Goal: Task Accomplishment & Management: Manage account settings

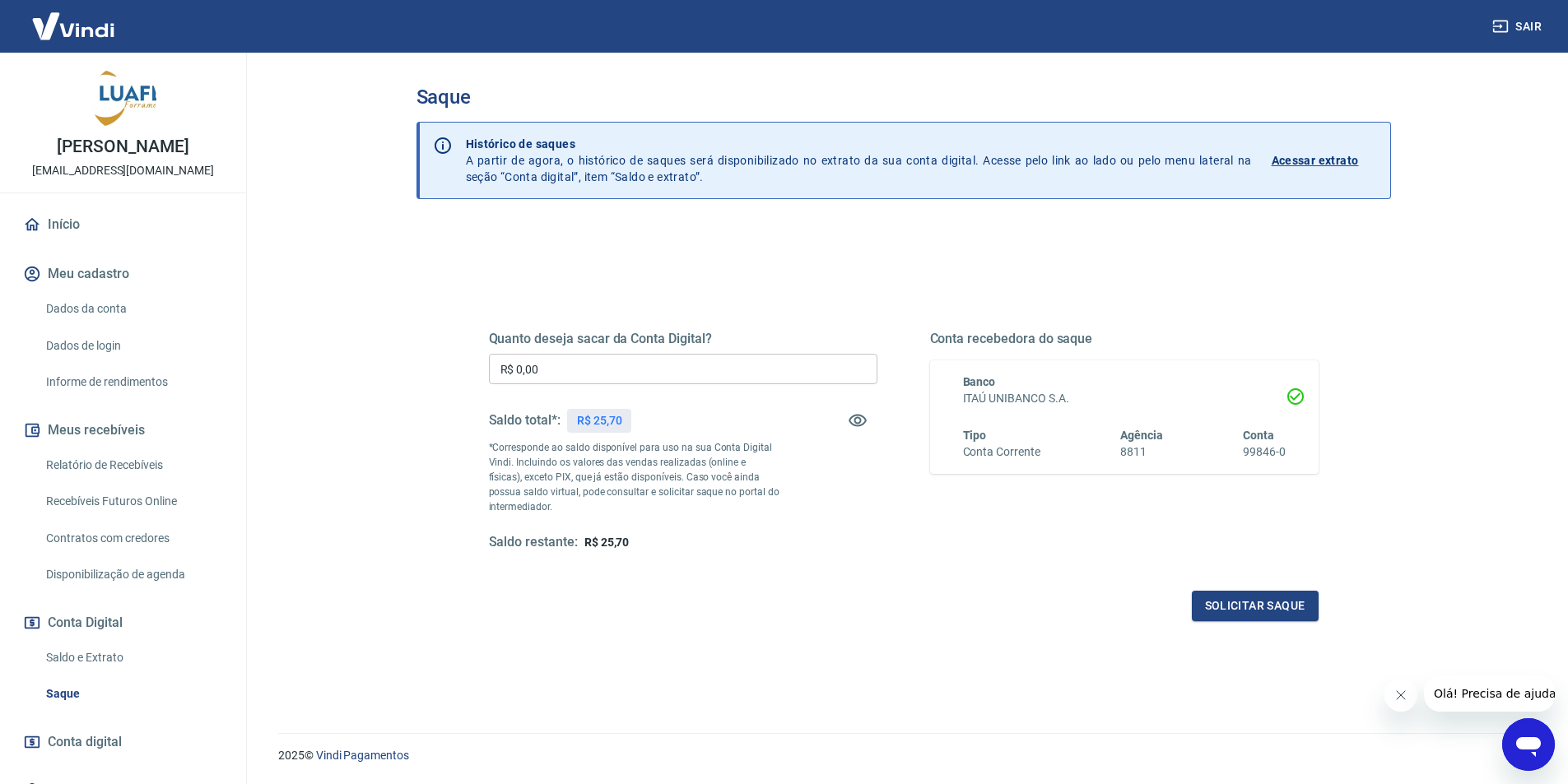
click at [1512, 32] on button "Sair" at bounding box center [1518, 27] width 59 height 31
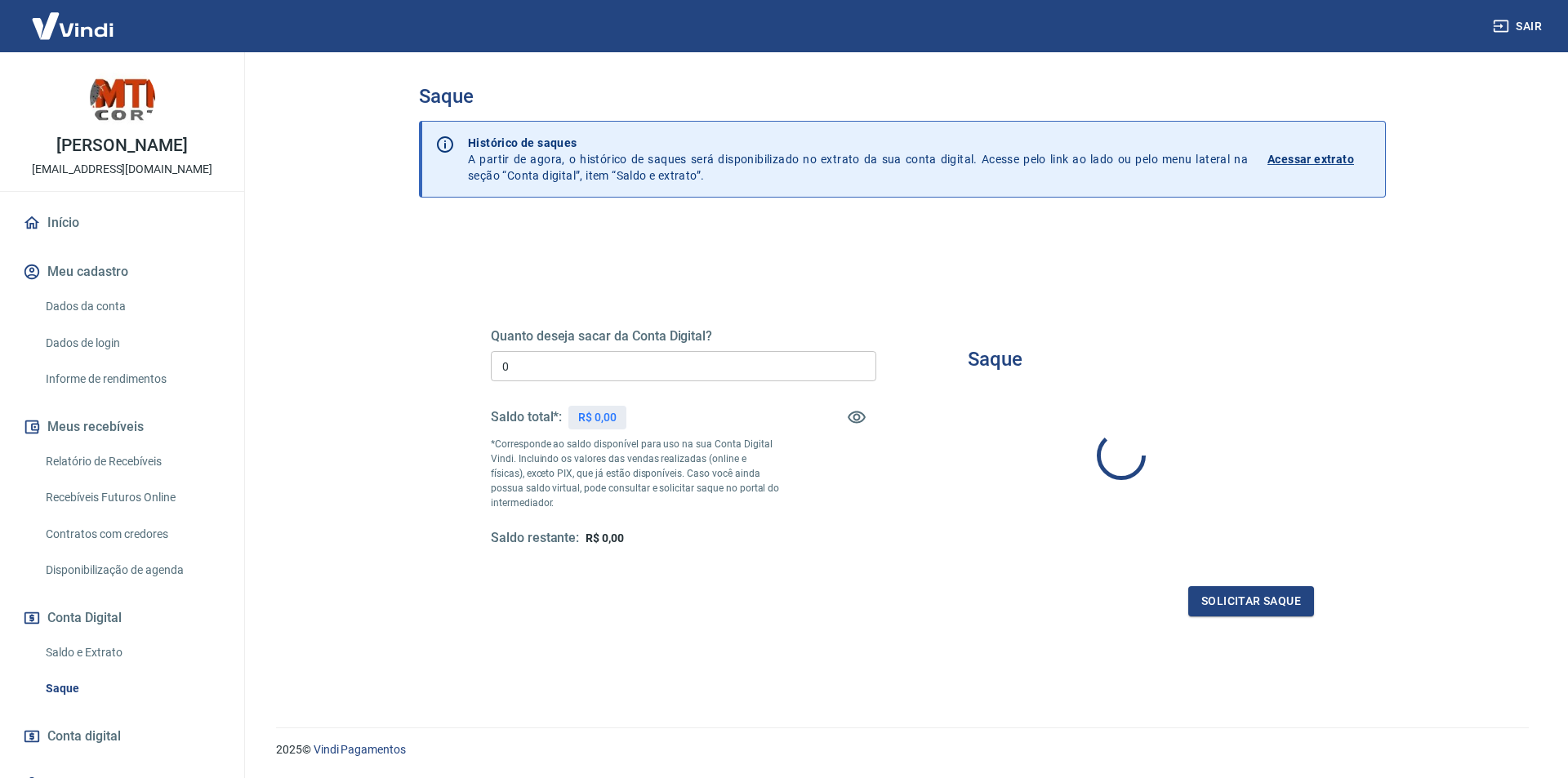
type input "R$ 0,00"
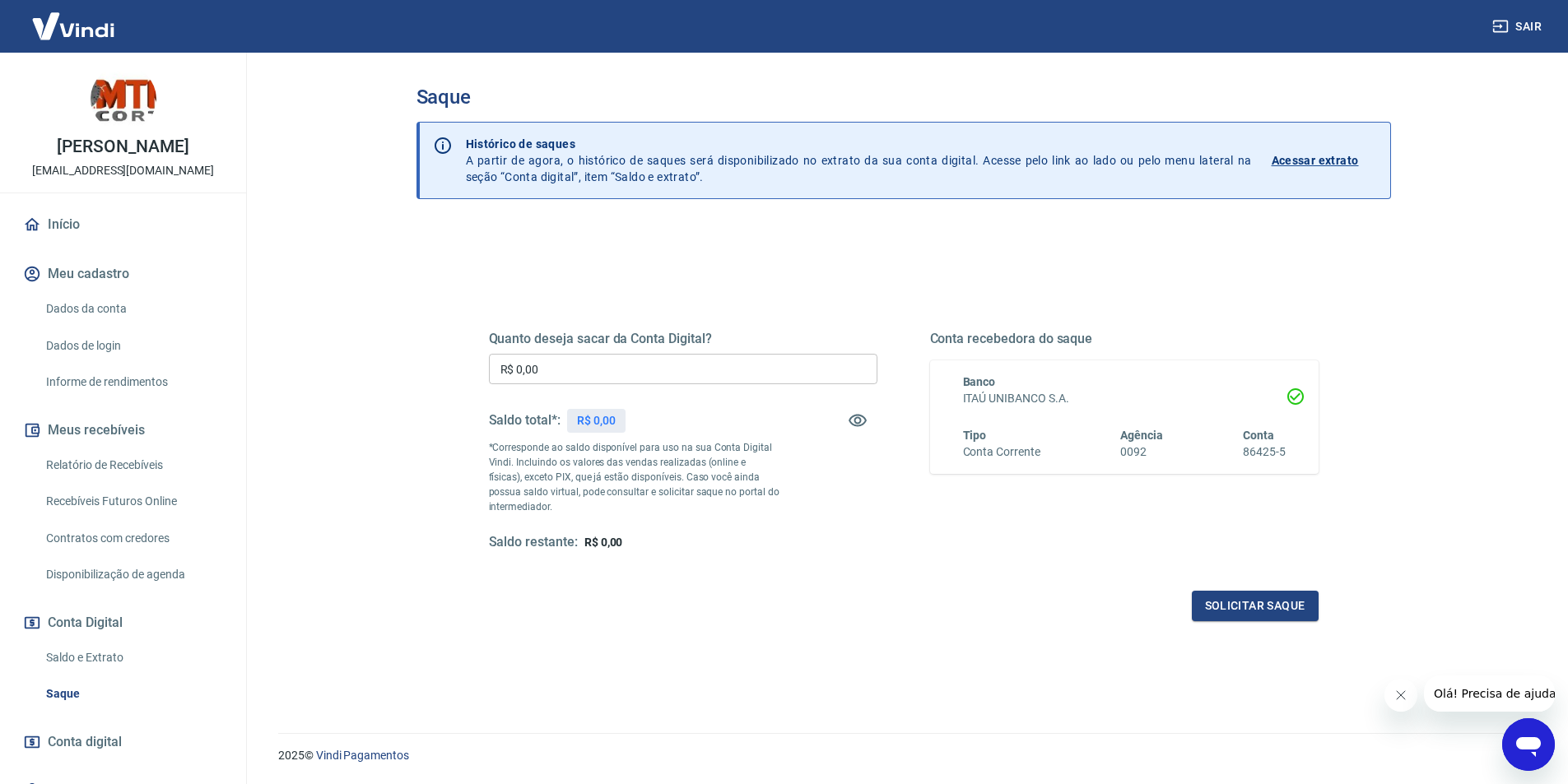
click at [1542, 18] on button "Sair" at bounding box center [1518, 27] width 59 height 31
